Goal: Task Accomplishment & Management: Use online tool/utility

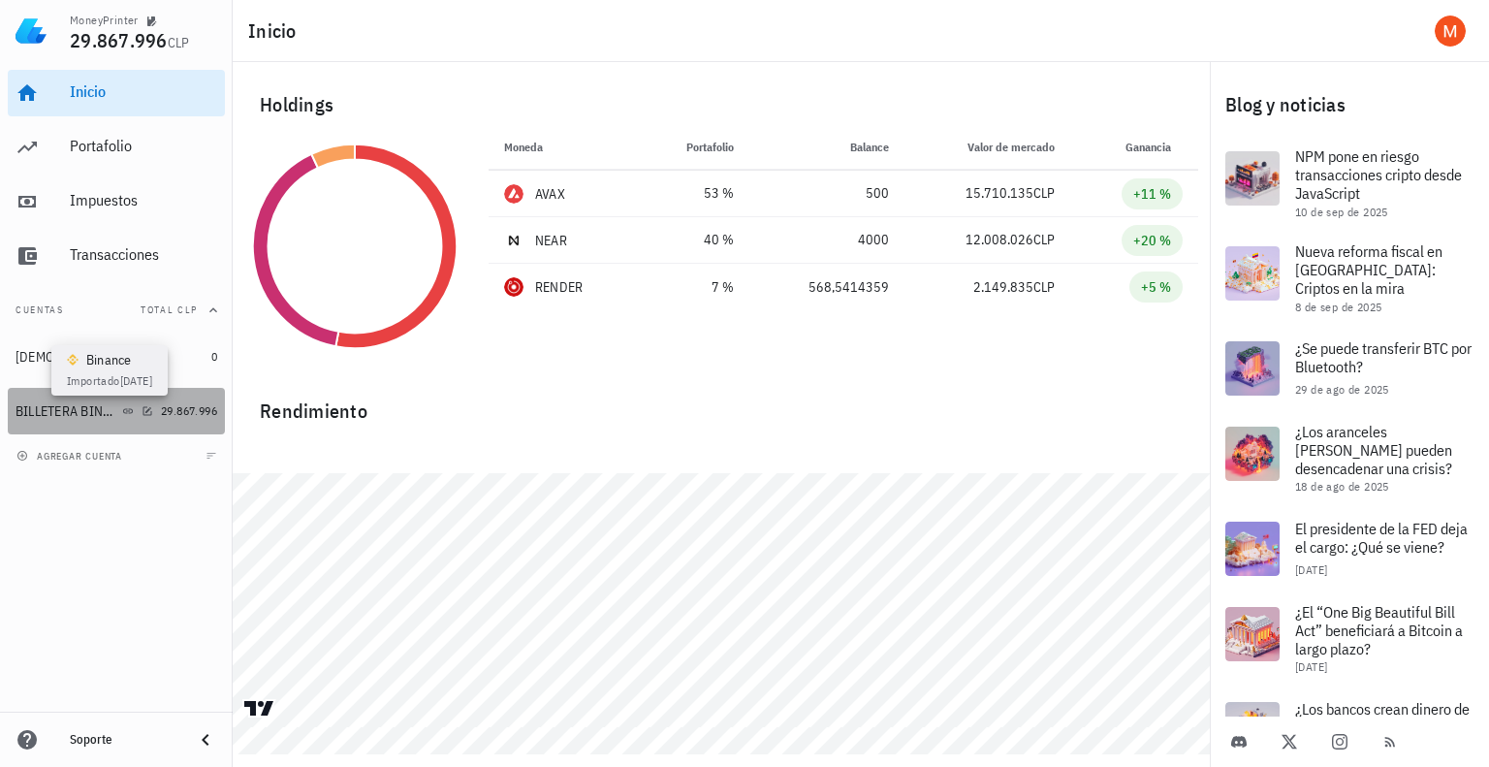
click at [128, 411] on icon at bounding box center [128, 411] width 12 height 12
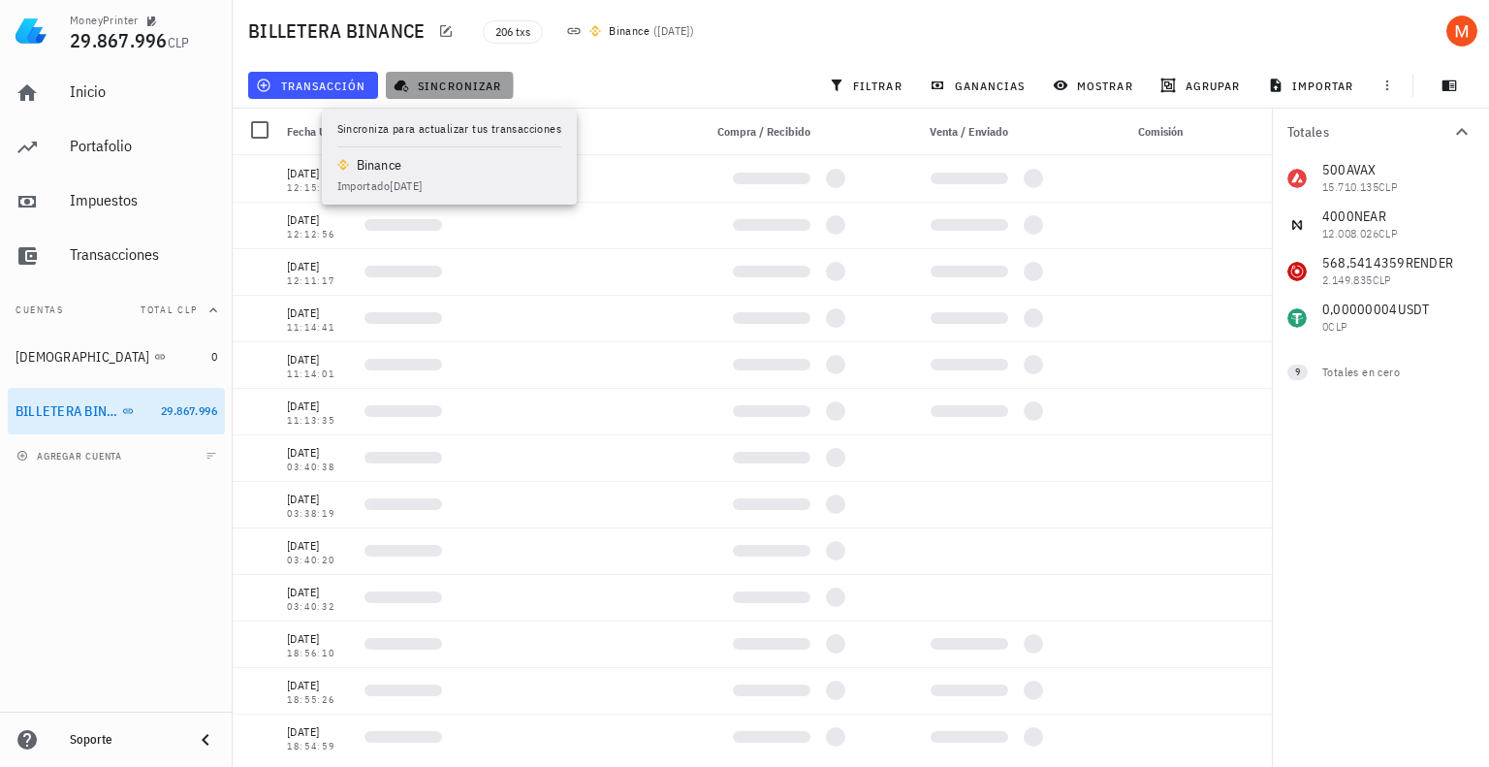
click at [466, 92] on span "sincronizar" at bounding box center [449, 86] width 104 height 16
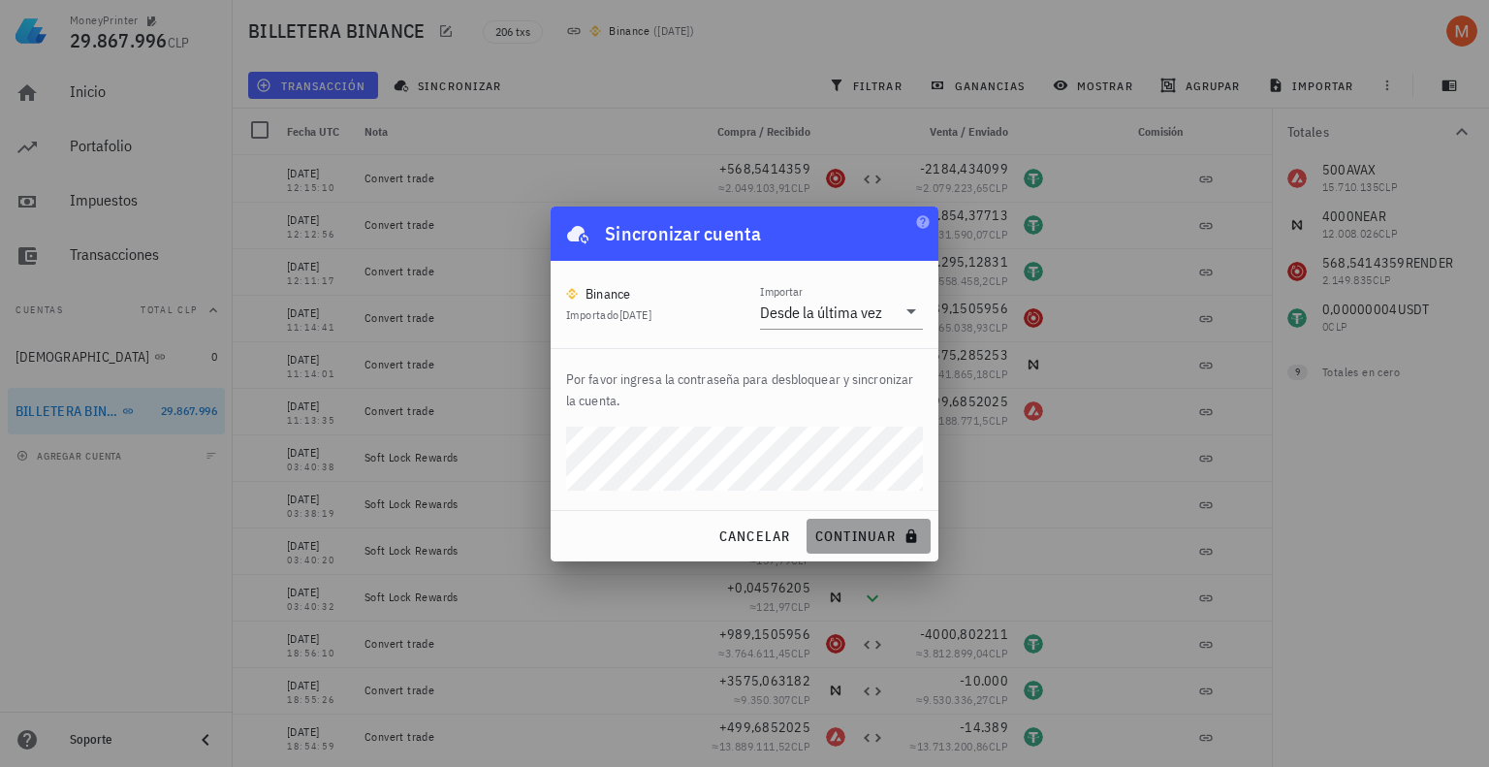
click at [847, 546] on button "continuar" at bounding box center [869, 536] width 124 height 35
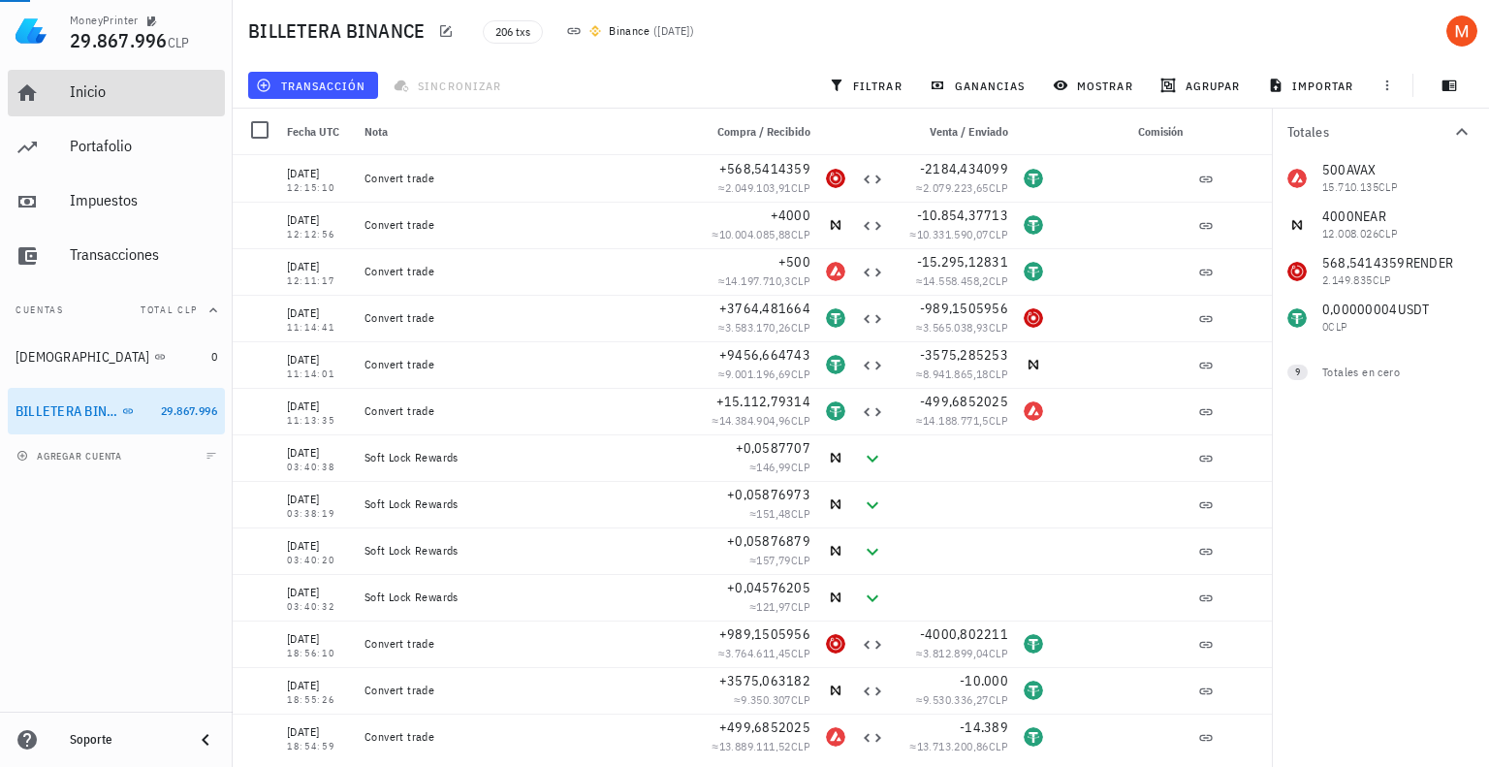
click at [112, 105] on div "Inicio" at bounding box center [143, 93] width 147 height 44
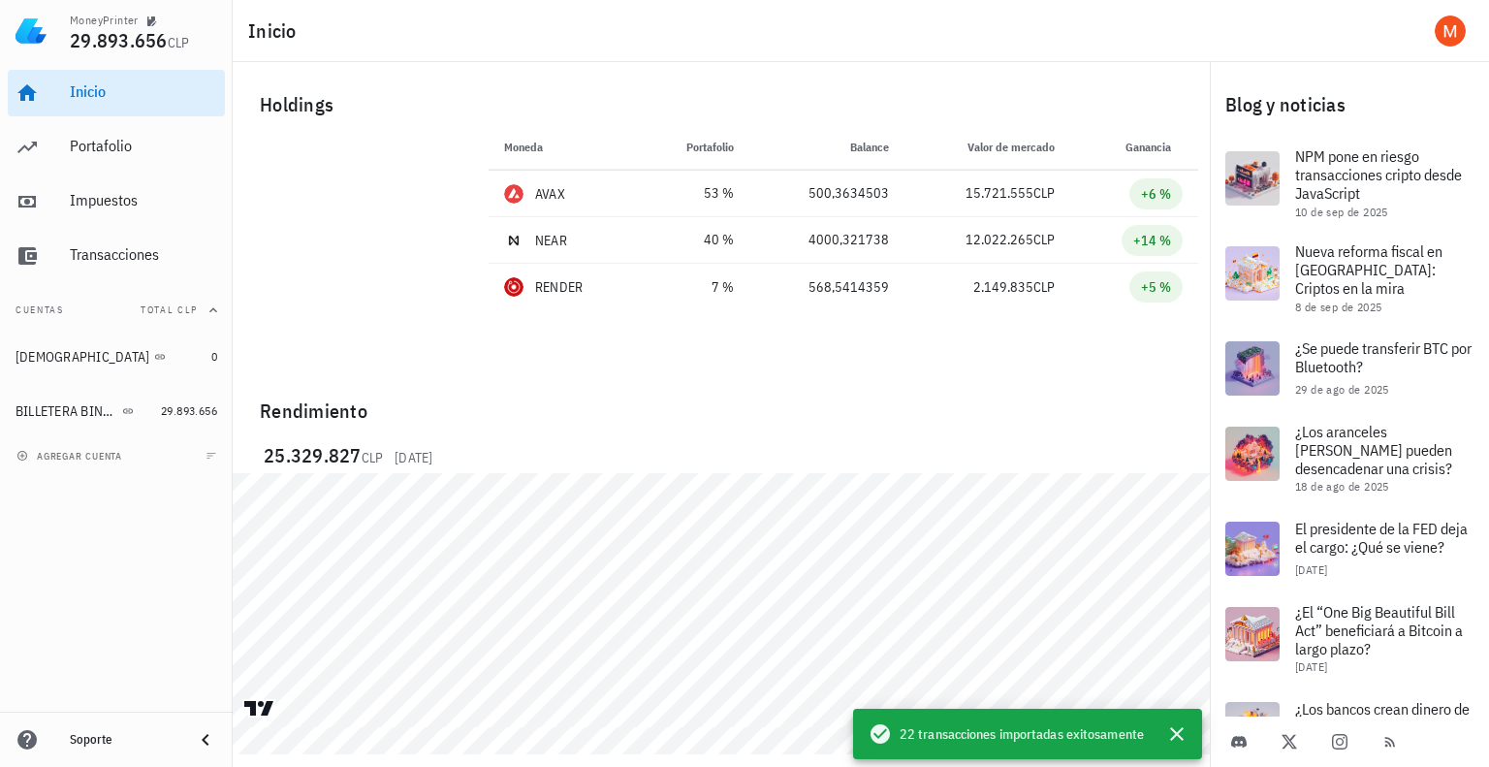
click at [873, 392] on div "Rendimiento 25.329.827 CLP [DATE]" at bounding box center [721, 544] width 954 height 329
click at [121, 140] on div "Portafolio" at bounding box center [143, 146] width 147 height 18
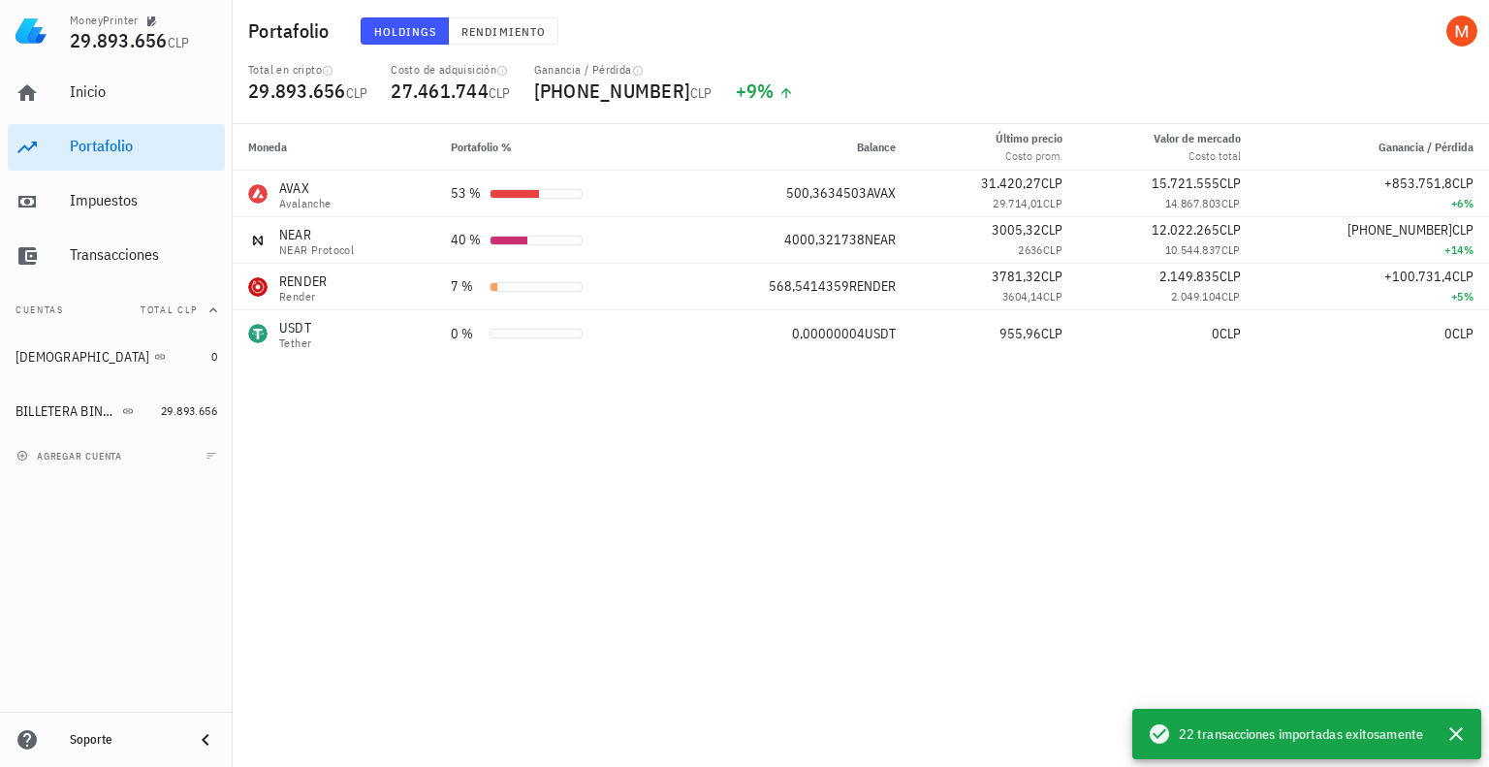
click at [648, 546] on div "Moneda Portafolio % Balance Último precio Costo prom. Valor [PERSON_NAME] Costo…" at bounding box center [861, 445] width 1256 height 643
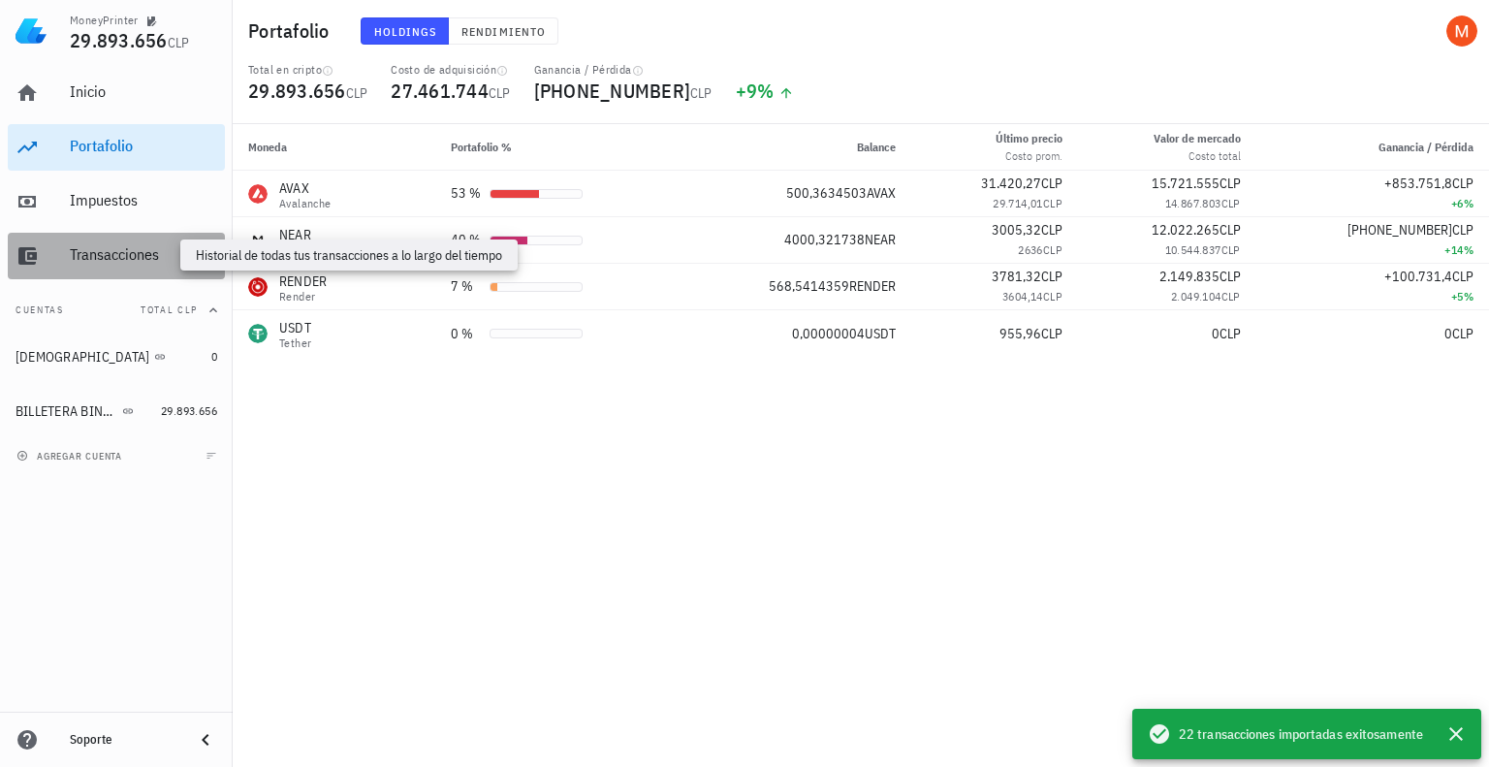
click at [155, 250] on div "Transacciones" at bounding box center [143, 254] width 147 height 18
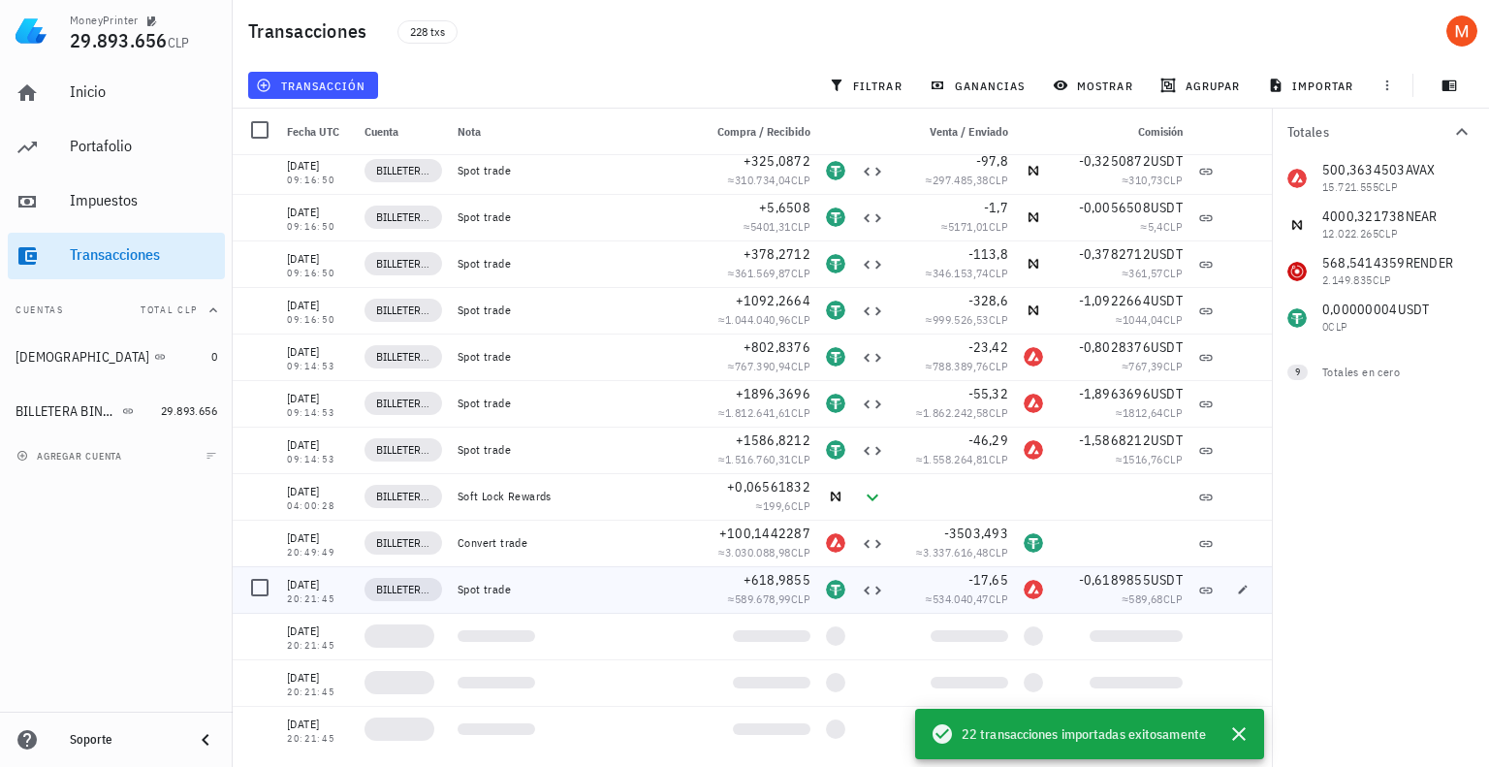
scroll to position [348, 0]
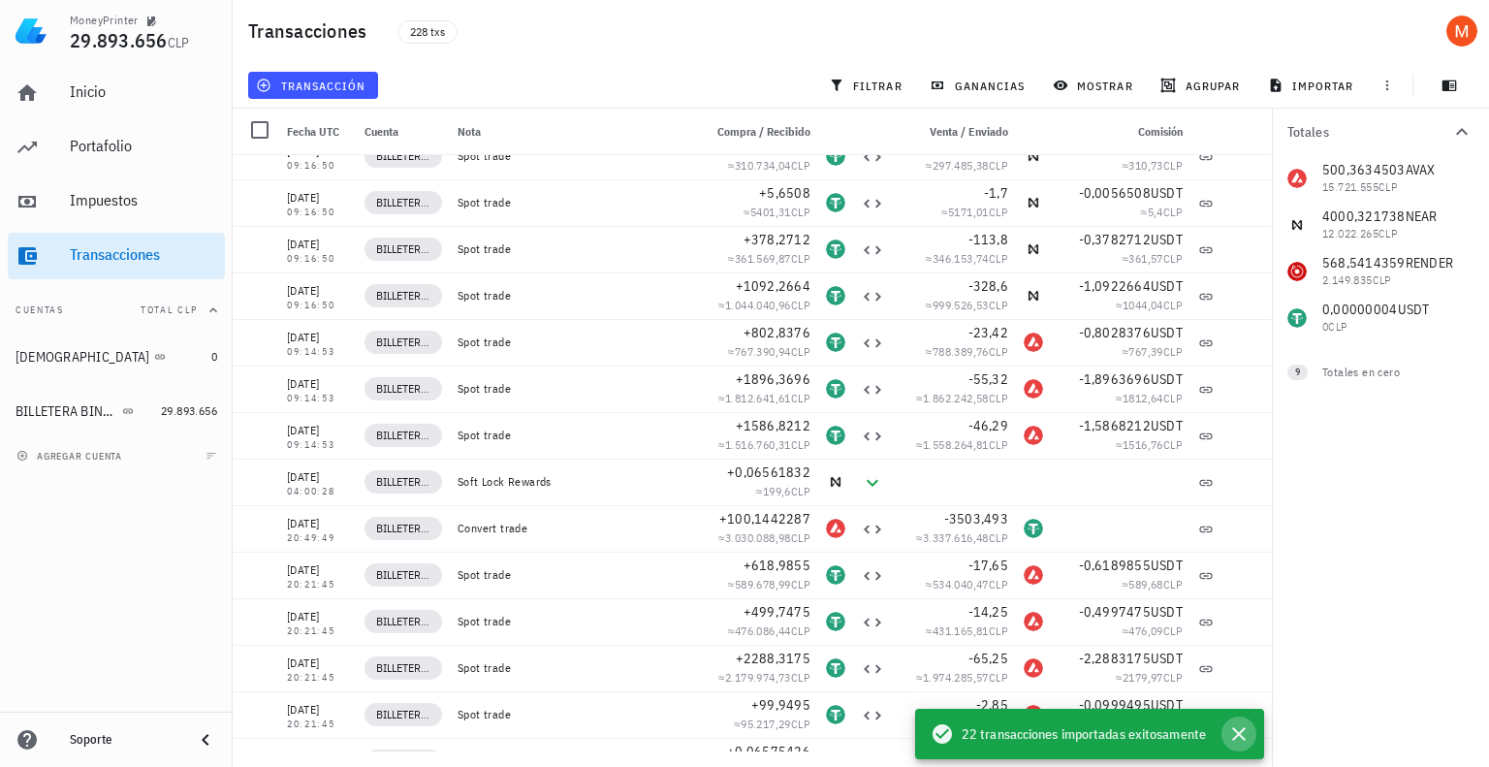
click at [1242, 736] on icon "button" at bounding box center [1238, 733] width 23 height 23
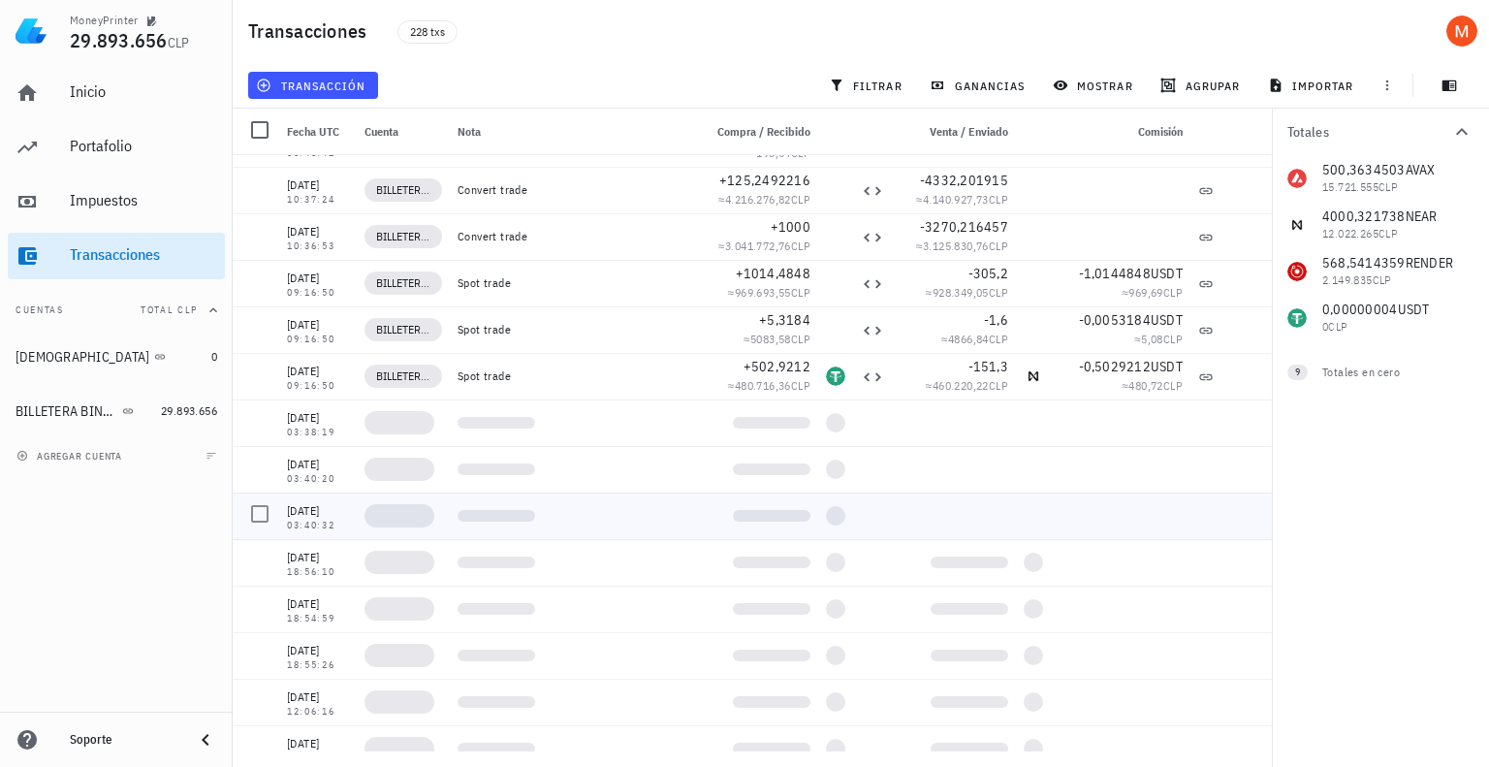
scroll to position [0, 0]
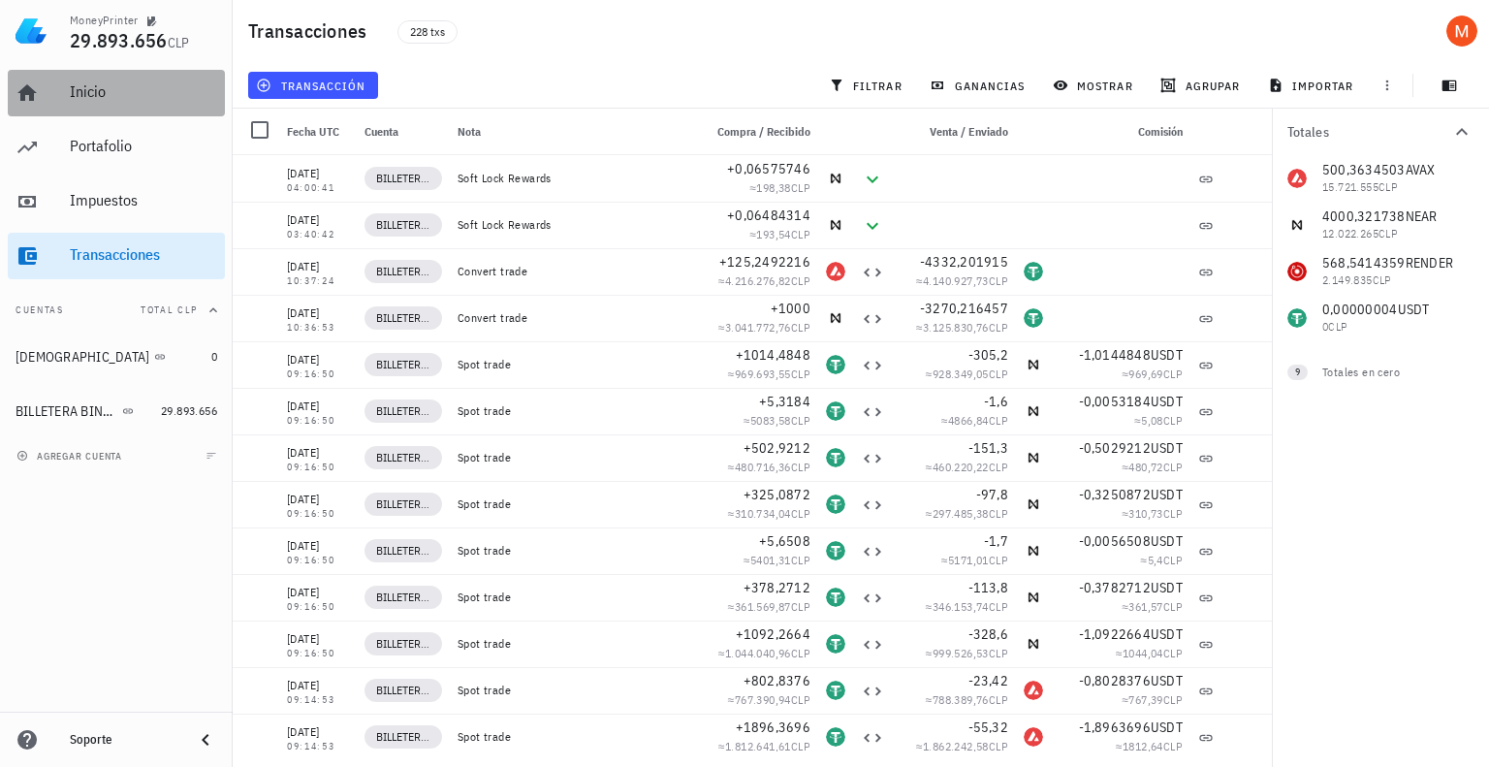
click at [87, 100] on div "Inicio" at bounding box center [143, 91] width 147 height 18
